Goal: Information Seeking & Learning: Find specific fact

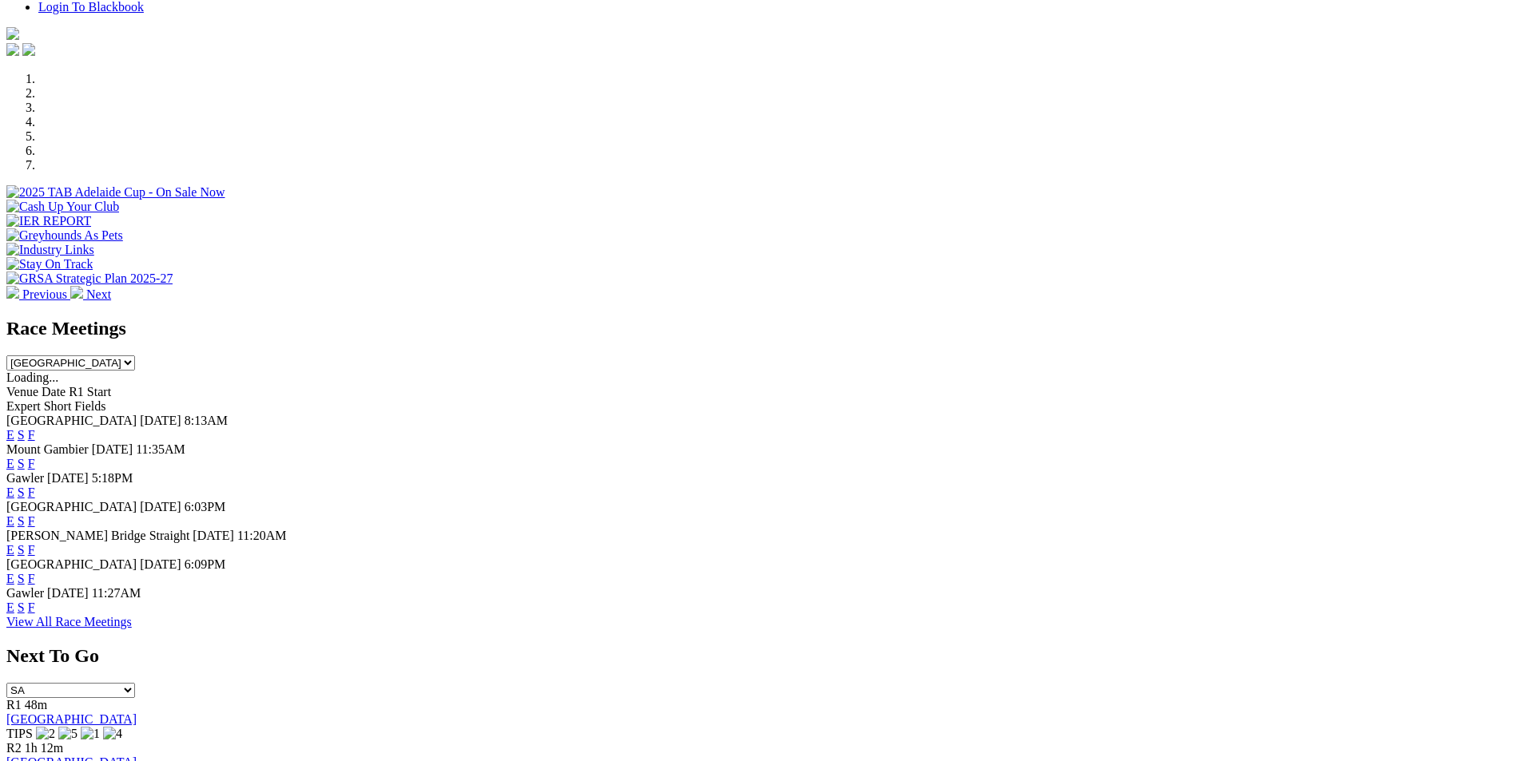
scroll to position [479, 0]
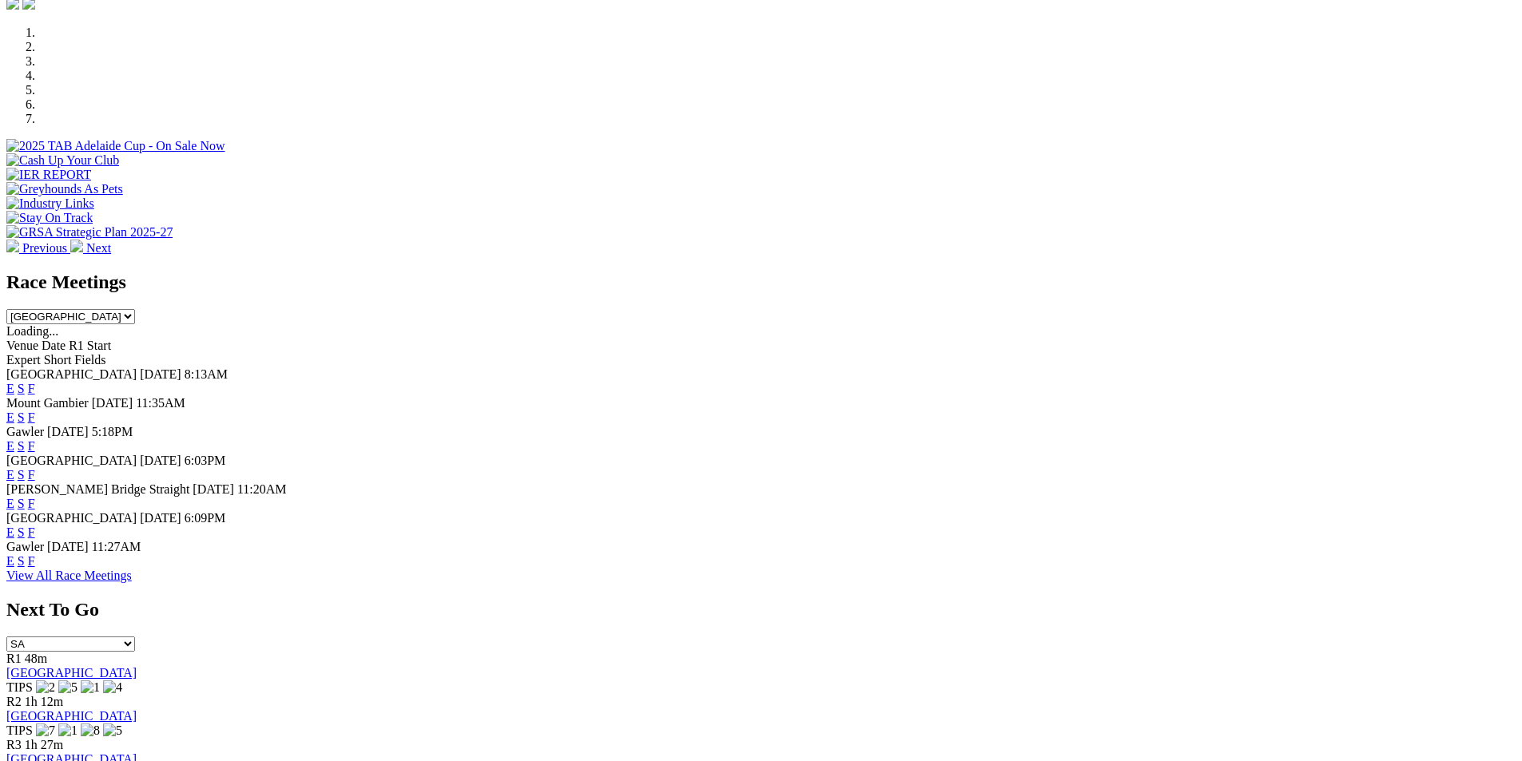
click at [135, 309] on select "[GEOGRAPHIC_DATA] [GEOGRAPHIC_DATA] [GEOGRAPHIC_DATA] [GEOGRAPHIC_DATA] [GEOGRA…" at bounding box center [70, 316] width 129 height 15
select select "QLD"
click at [135, 309] on select "[GEOGRAPHIC_DATA] [GEOGRAPHIC_DATA] [GEOGRAPHIC_DATA] [GEOGRAPHIC_DATA] [GEOGRA…" at bounding box center [70, 316] width 129 height 15
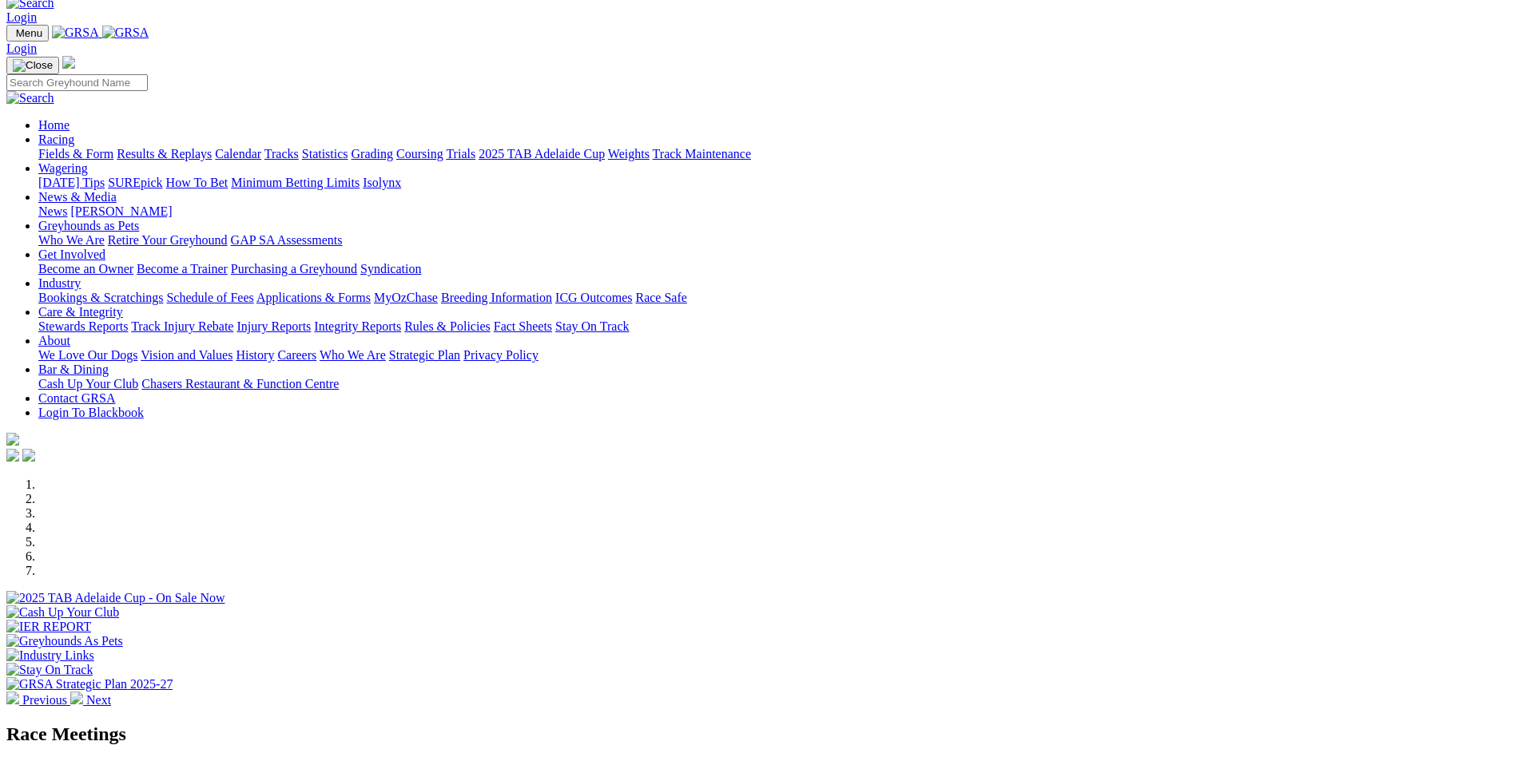
scroll to position [0, 0]
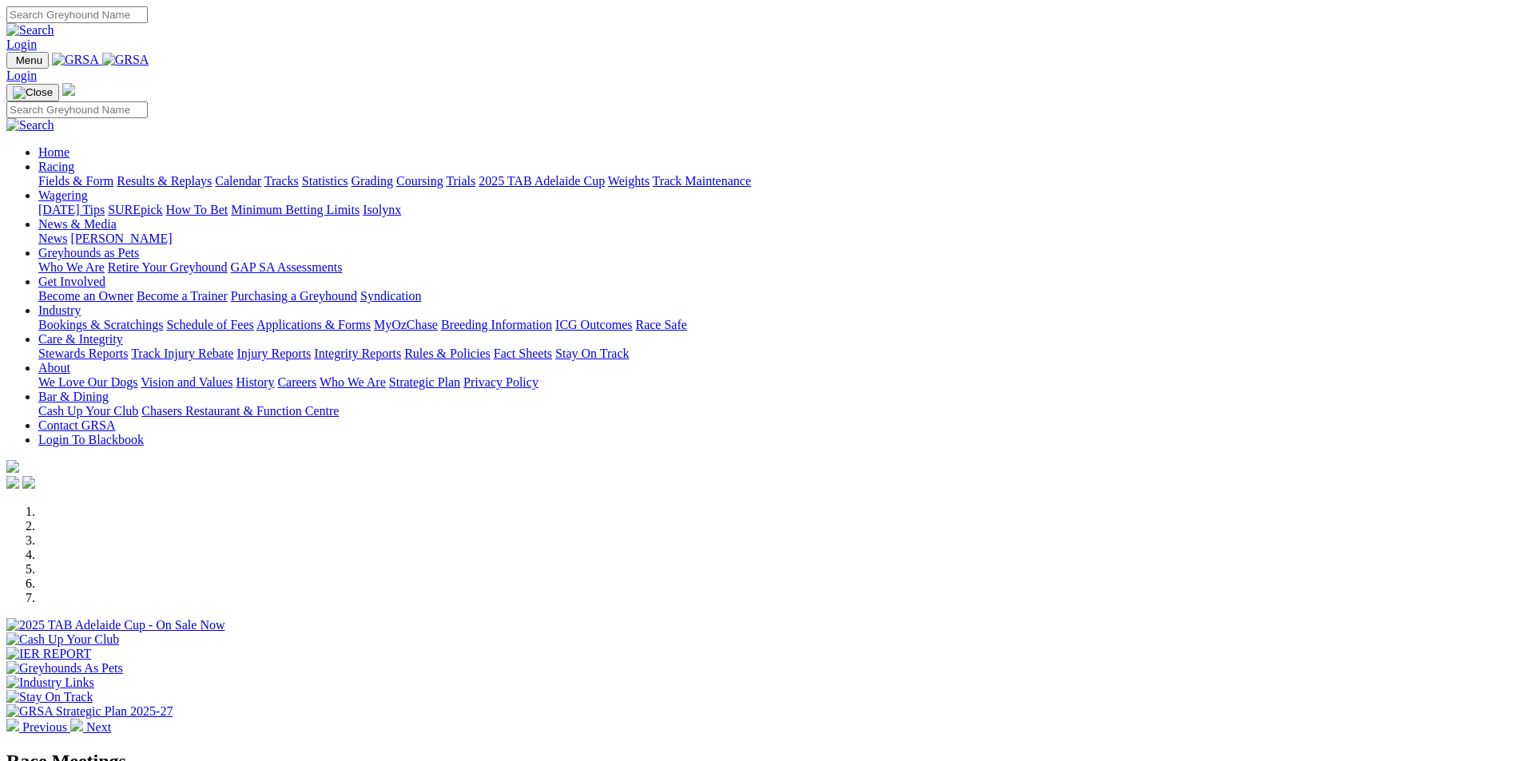
click at [74, 160] on link "Racing" at bounding box center [56, 167] width 36 height 14
click at [212, 174] on link "Results & Replays" at bounding box center [164, 181] width 95 height 14
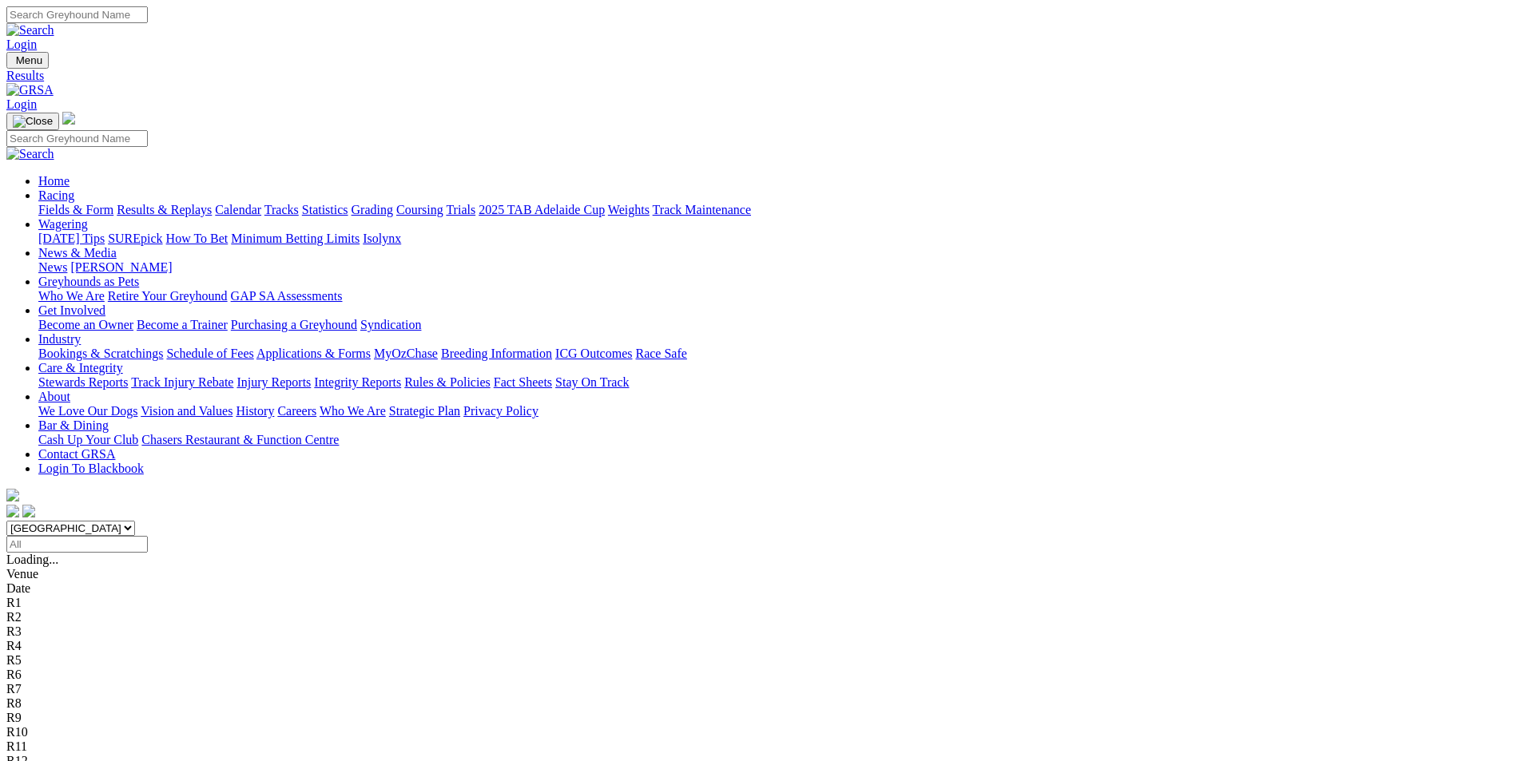
click at [135, 521] on select "[GEOGRAPHIC_DATA] [GEOGRAPHIC_DATA] [GEOGRAPHIC_DATA] [GEOGRAPHIC_DATA] [GEOGRA…" at bounding box center [70, 528] width 129 height 15
select select "QLD"
click at [135, 521] on select "[GEOGRAPHIC_DATA] [GEOGRAPHIC_DATA] [GEOGRAPHIC_DATA] [GEOGRAPHIC_DATA] [GEOGRA…" at bounding box center [70, 528] width 129 height 15
